Goal: Find contact information: Obtain details needed to contact an individual or organization

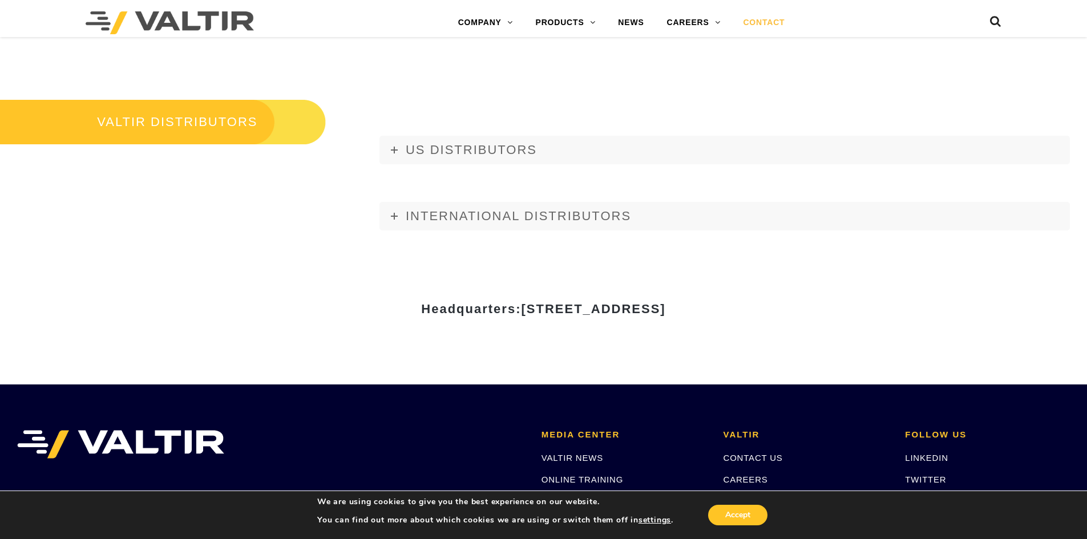
scroll to position [1385, 0]
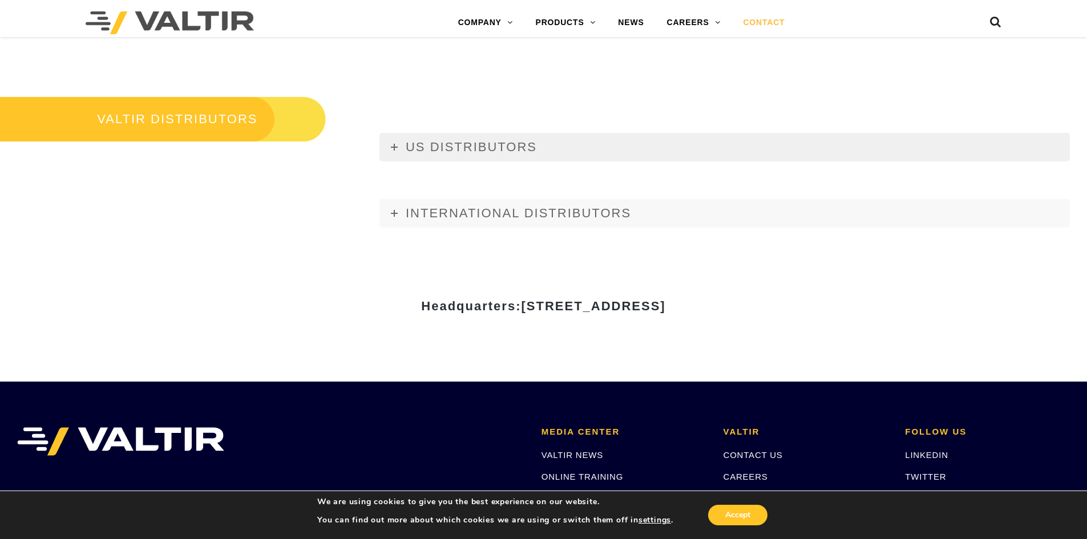
click at [438, 145] on span "US DISTRIBUTORS" at bounding box center [471, 147] width 131 height 14
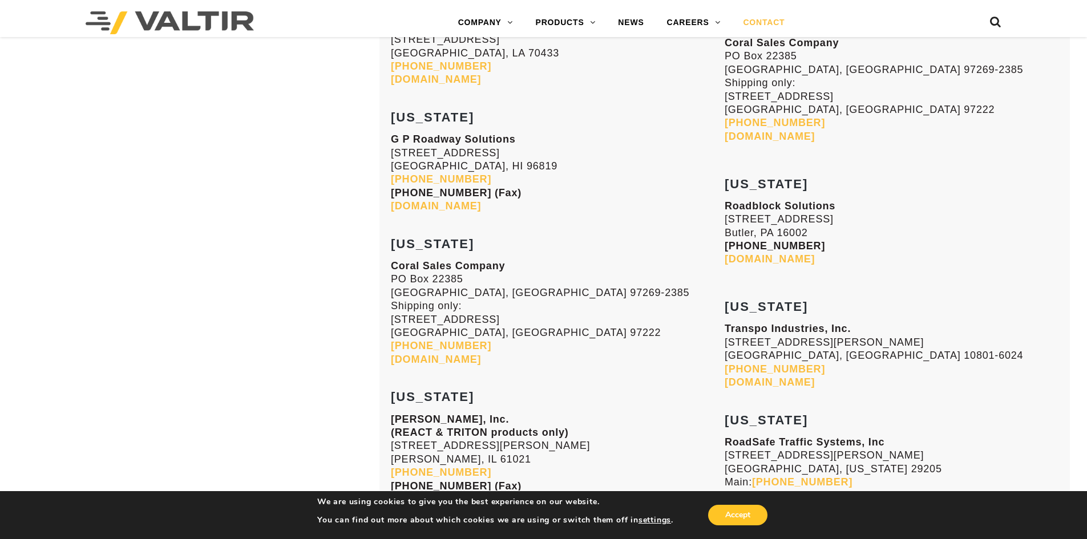
scroll to position [3002, 0]
click at [416, 144] on strong "G P Roadway Solutions" at bounding box center [453, 138] width 125 height 11
click at [764, 201] on strong "Roadblock Solutions" at bounding box center [779, 205] width 111 height 11
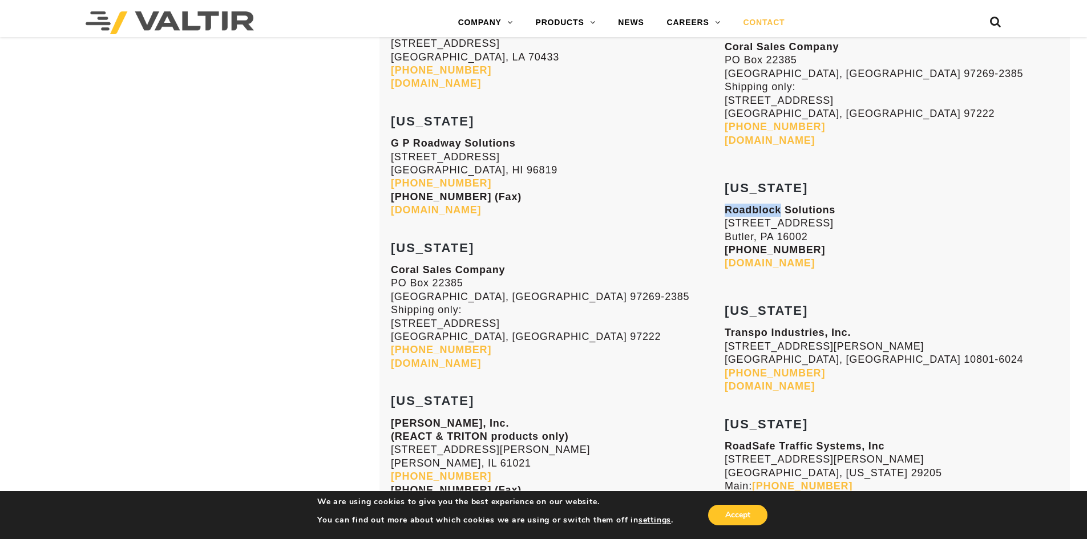
scroll to position [2978, 0]
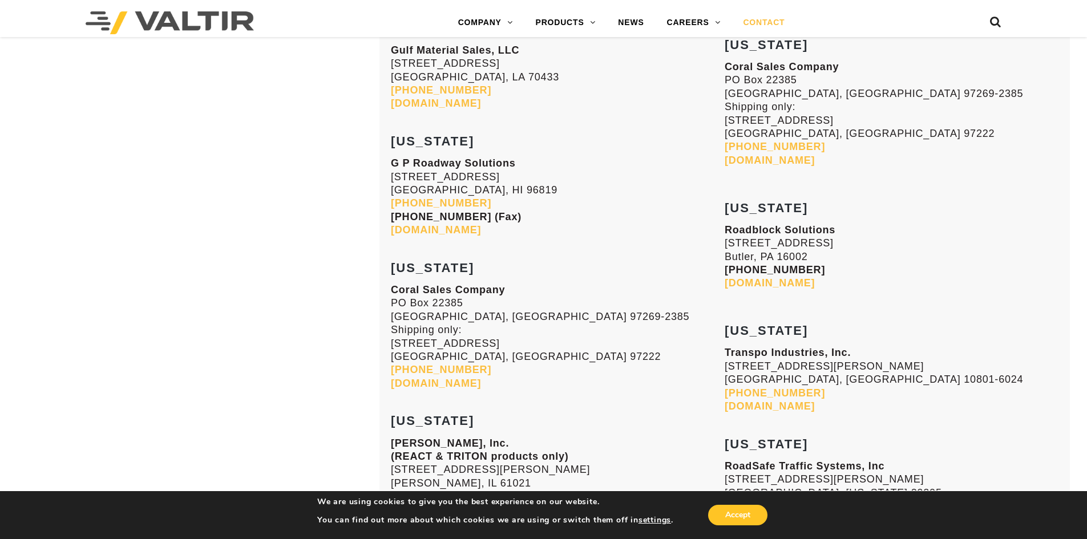
click at [429, 167] on strong "G P Roadway Solutions" at bounding box center [453, 162] width 125 height 11
